Goal: Entertainment & Leisure: Consume media (video, audio)

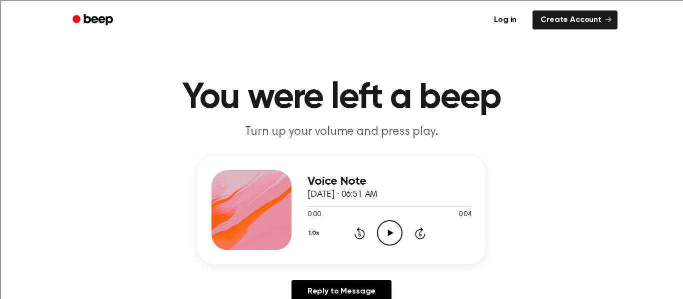
click at [382, 238] on icon "Play Audio" at bounding box center [389, 232] width 25 height 25
click at [390, 230] on icon "Play Audio" at bounding box center [389, 232] width 25 height 25
click at [384, 232] on icon "Play Audio" at bounding box center [389, 232] width 25 height 25
click at [382, 234] on icon "Play Audio" at bounding box center [389, 232] width 25 height 25
